Goal: Navigation & Orientation: Find specific page/section

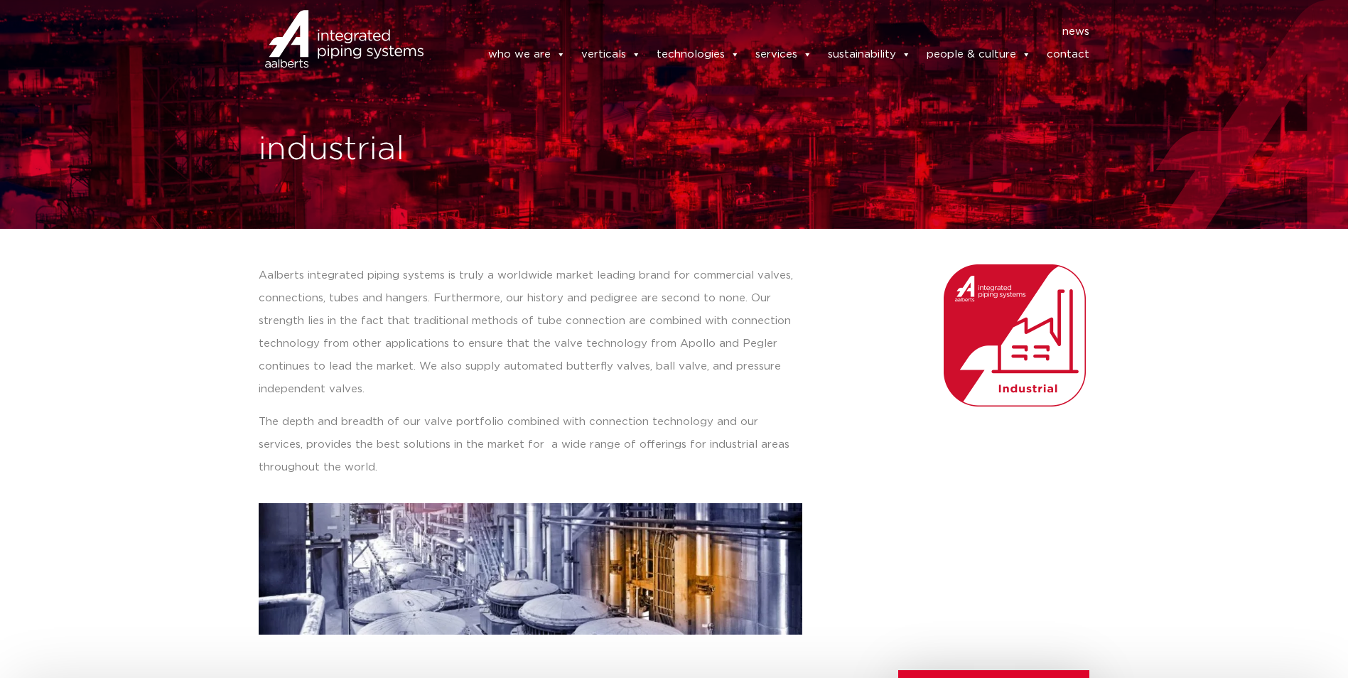
scroll to position [389, 0]
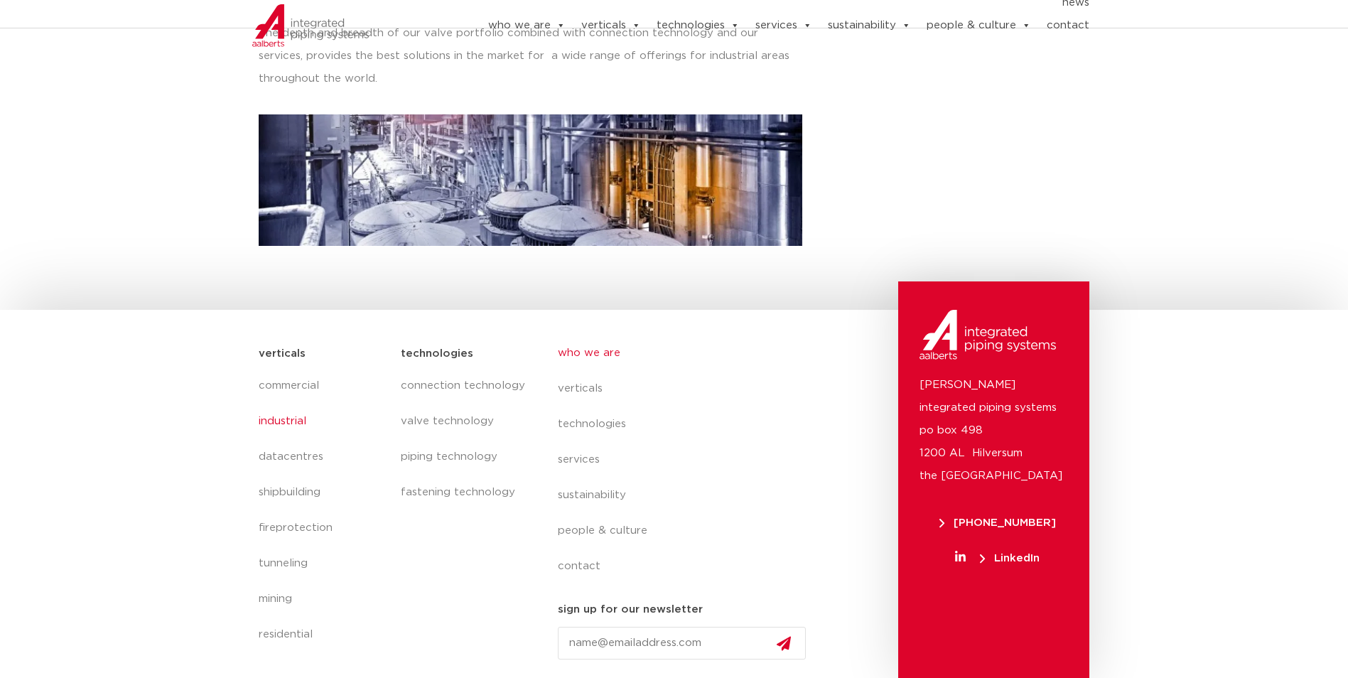
click at [610, 353] on link "who we are" at bounding box center [688, 353] width 260 height 36
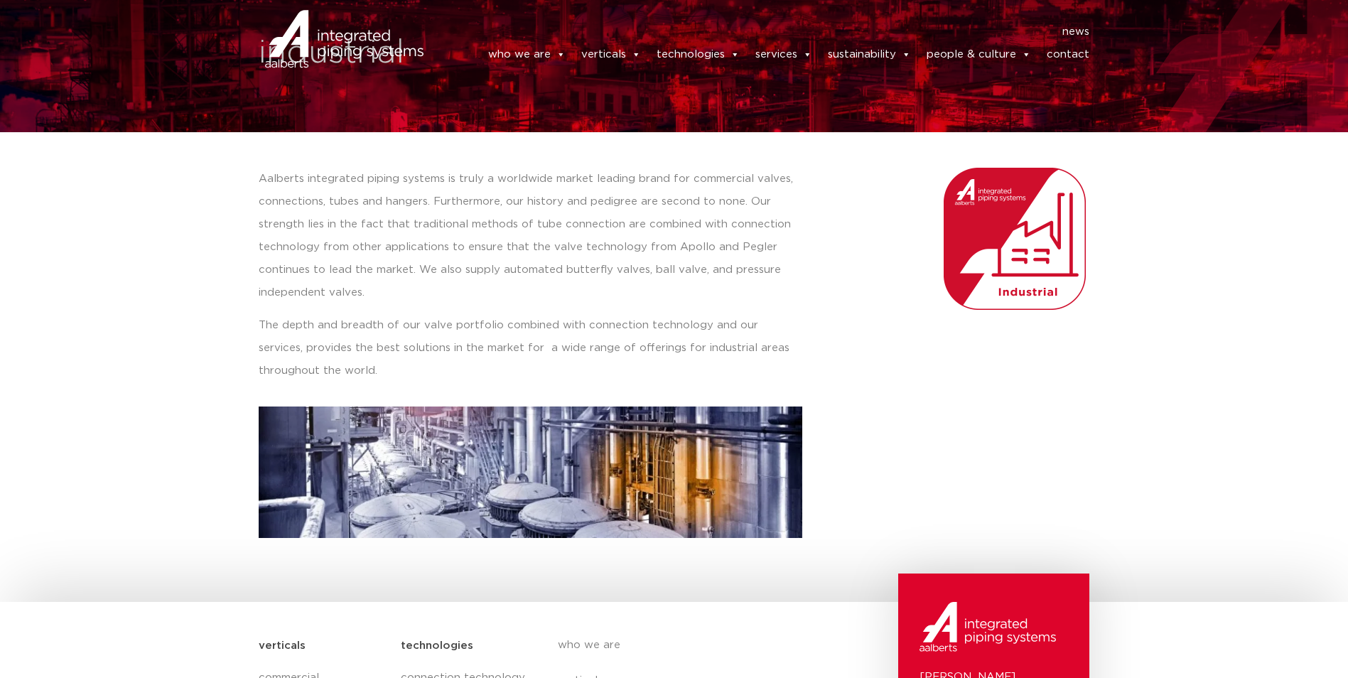
scroll to position [0, 0]
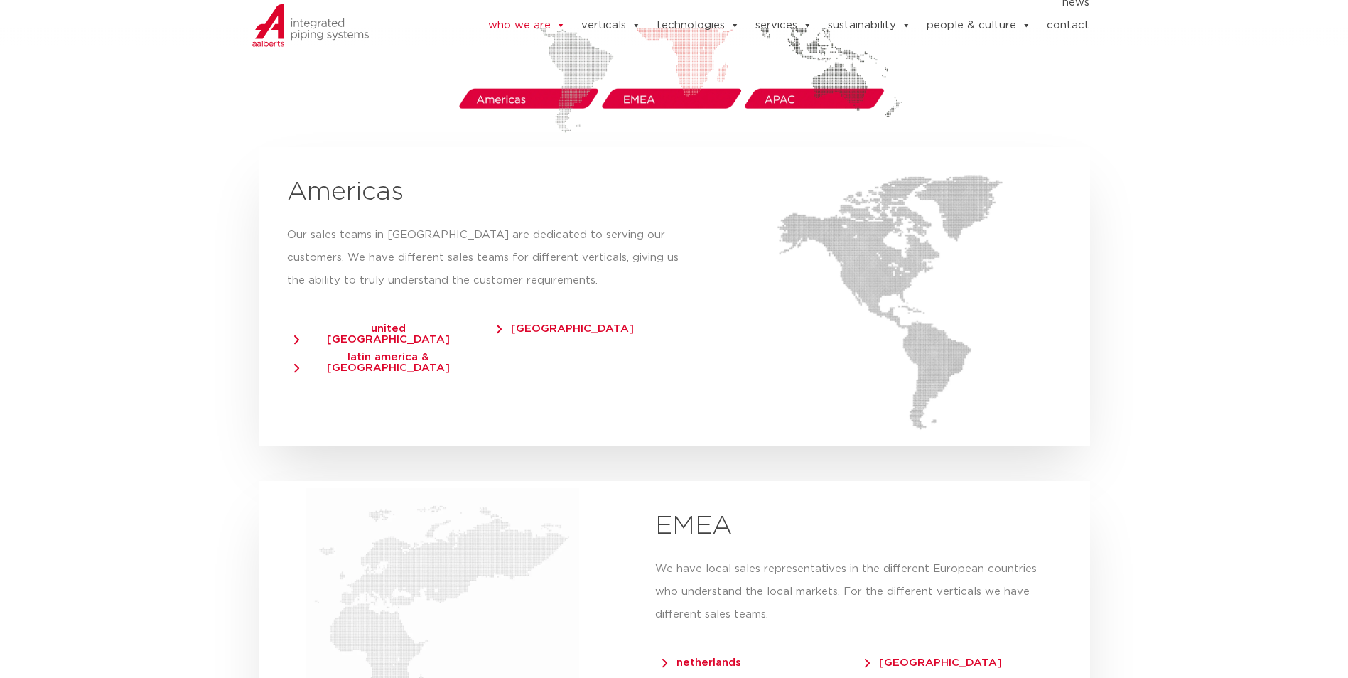
scroll to position [2477, 0]
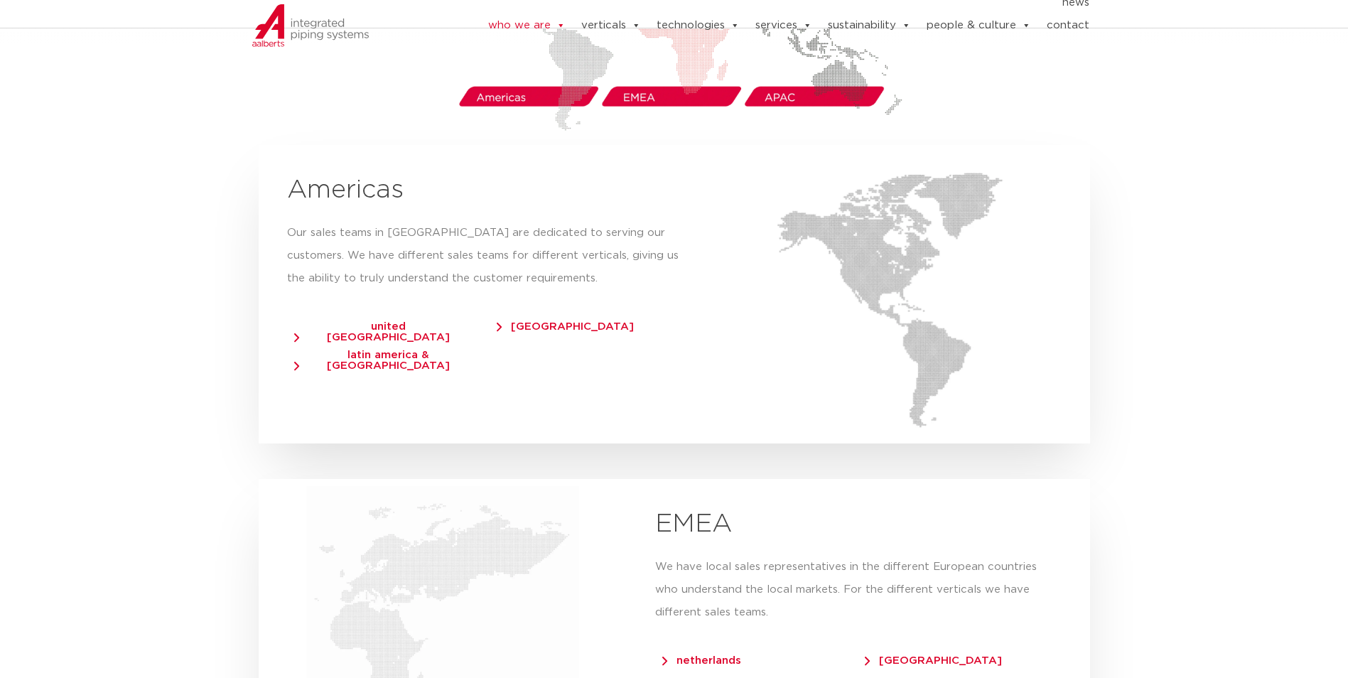
click at [296, 321] on span "united [GEOGRAPHIC_DATA]" at bounding box center [381, 331] width 175 height 21
click at [537, 321] on span "[GEOGRAPHIC_DATA]" at bounding box center [565, 326] width 137 height 11
click at [296, 350] on span "latin america & [GEOGRAPHIC_DATA]" at bounding box center [381, 360] width 175 height 21
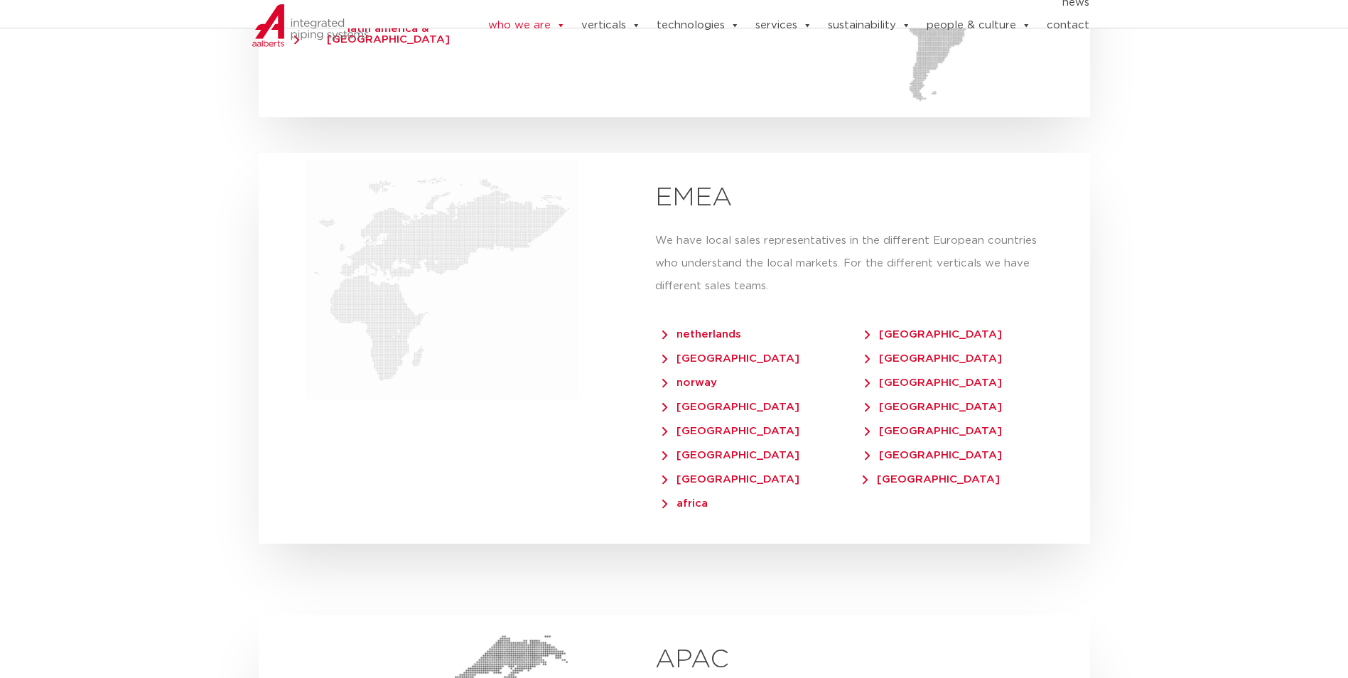
scroll to position [2802, 0]
click at [732, 330] on span "netherlands" at bounding box center [701, 335] width 79 height 11
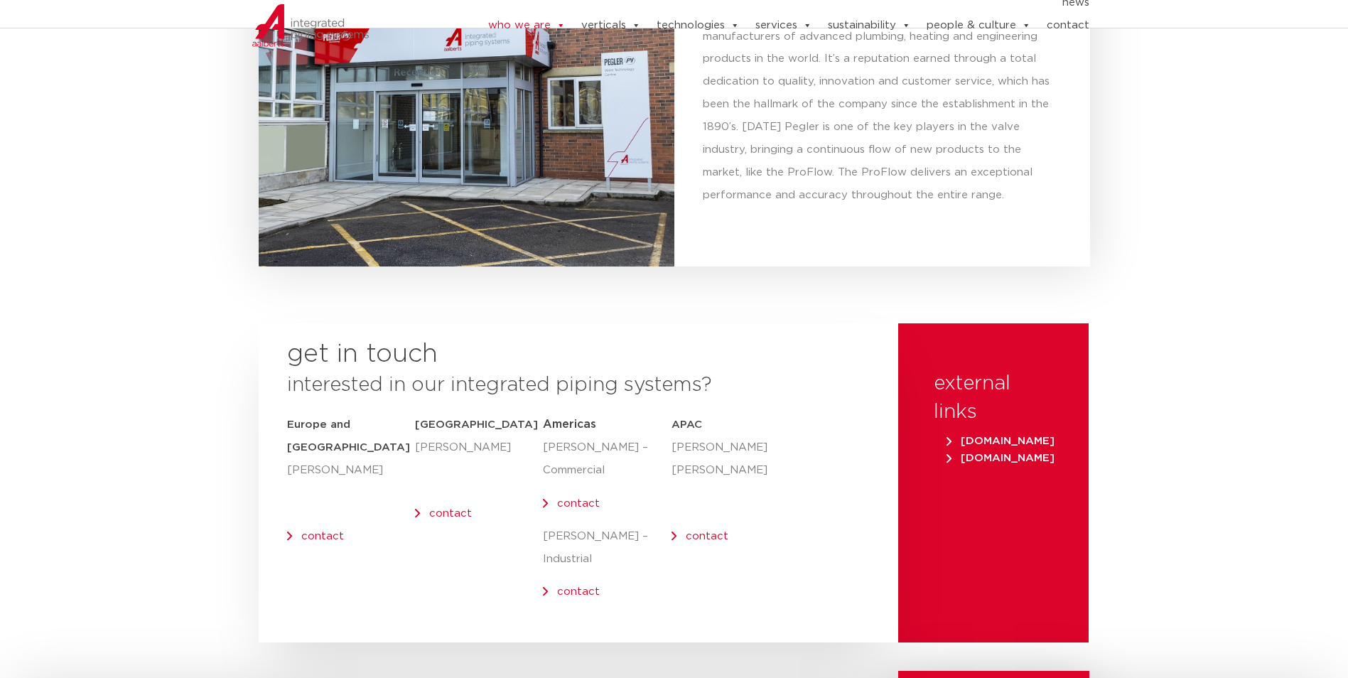
scroll to position [5486, 0]
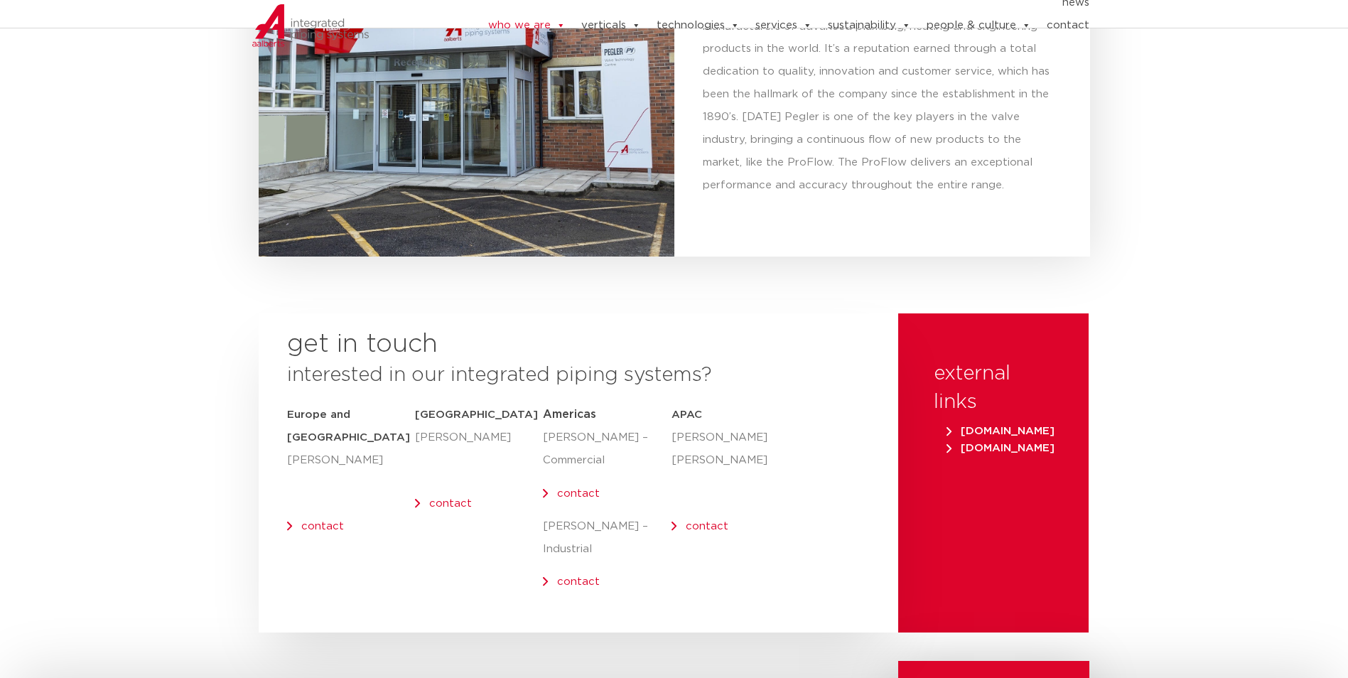
click at [103, 466] on section "get in touch interested in our integrated piping systems? Europe and UK Olaf Ja…" at bounding box center [674, 472] width 1348 height 319
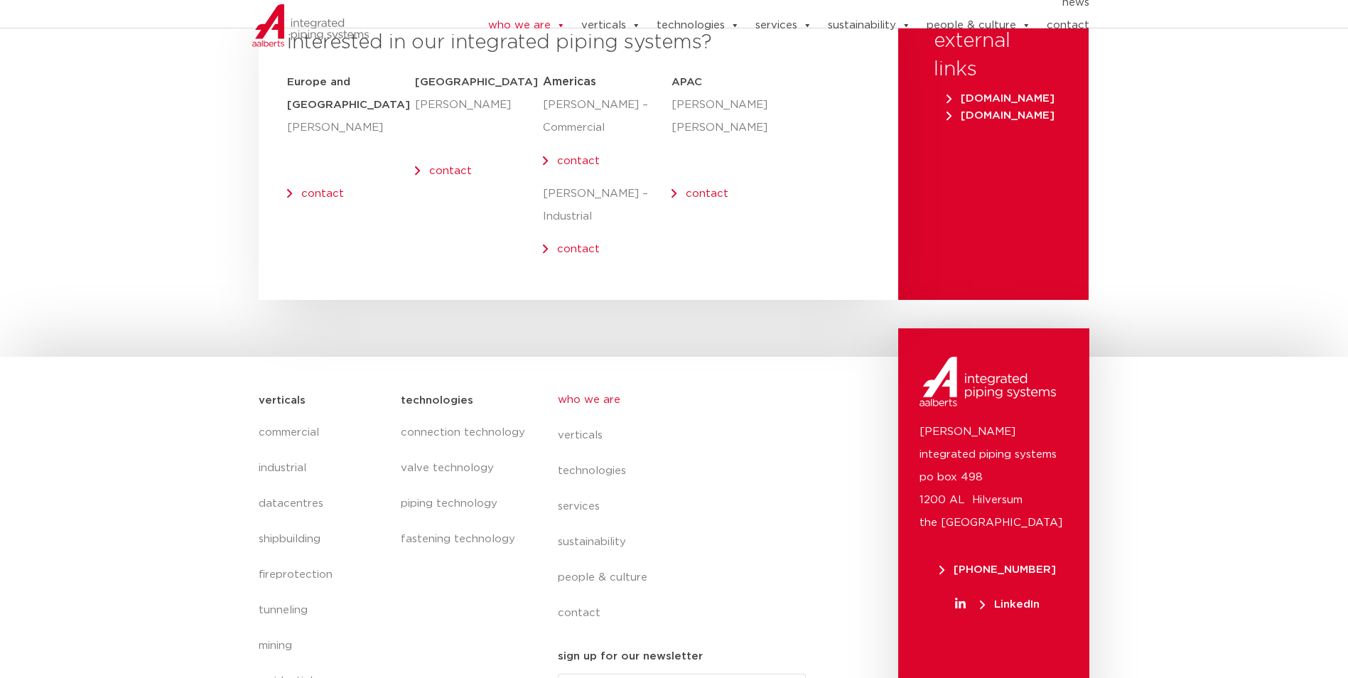
scroll to position [5820, 0]
click at [1027, 597] on span "LinkedIn" at bounding box center [1010, 602] width 60 height 11
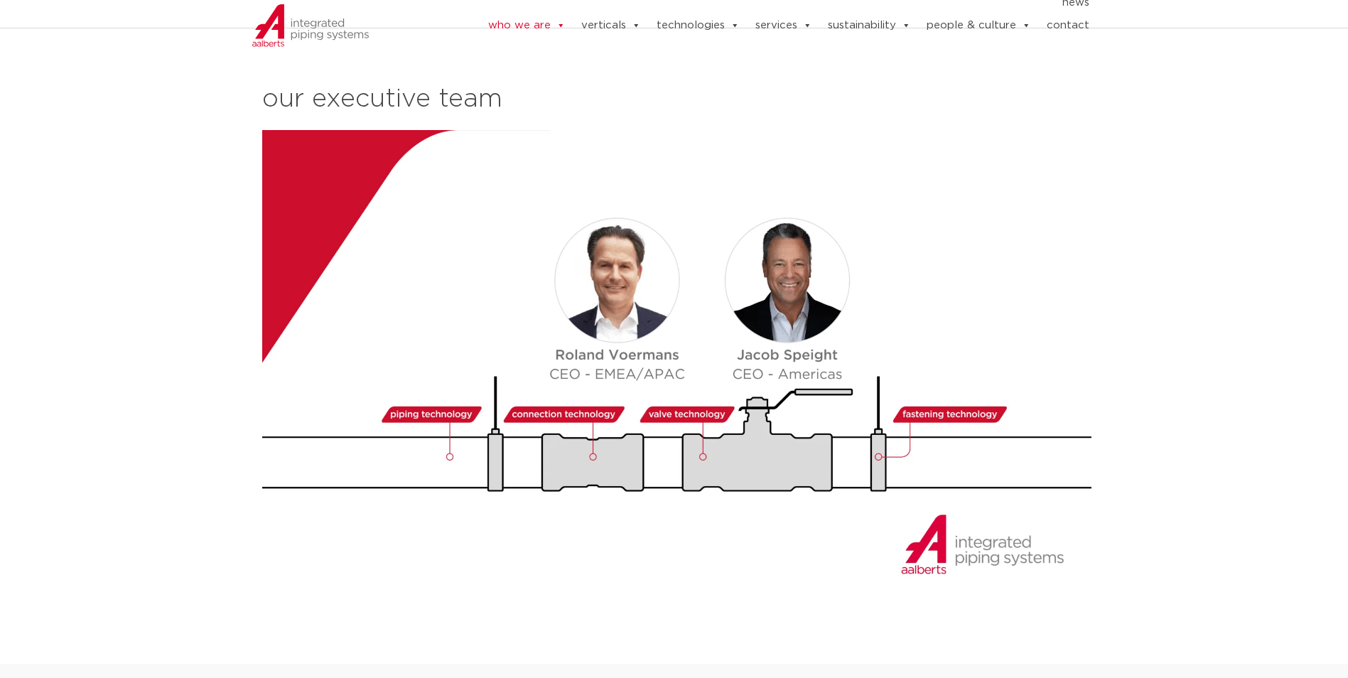
scroll to position [1525, 0]
click at [775, 569] on img at bounding box center [679, 366] width 835 height 470
click at [697, 553] on img at bounding box center [679, 366] width 835 height 470
